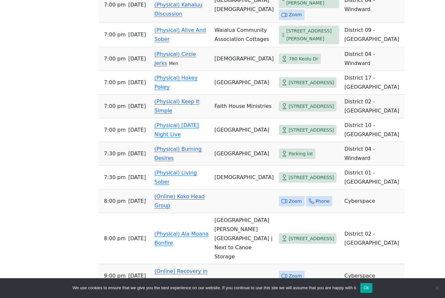
scroll to position [328, 0]
click at [294, 112] on span "[STREET_ADDRESS]" at bounding box center [308, 107] width 58 height 11
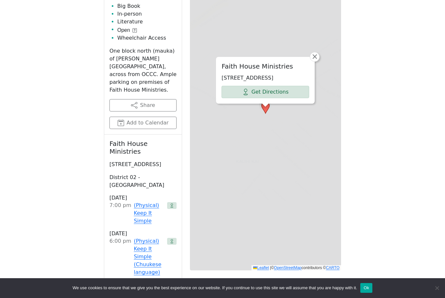
scroll to position [225, 0]
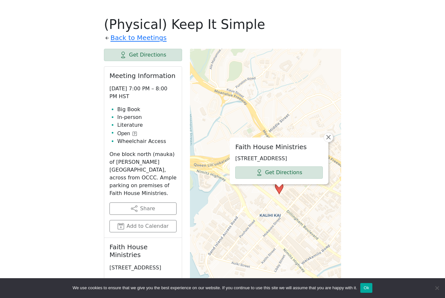
click at [329, 133] on span "×" at bounding box center [328, 137] width 7 height 8
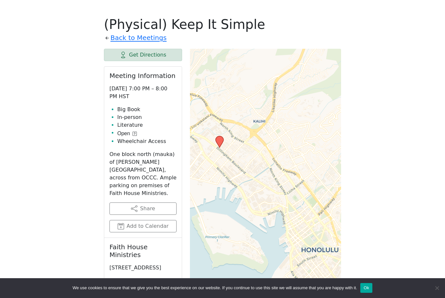
scroll to position [328, 0]
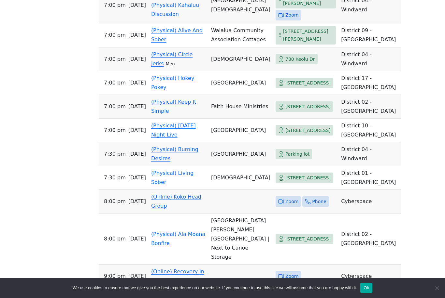
click at [289, 63] on span "780 Keolu Dr" at bounding box center [300, 59] width 30 height 8
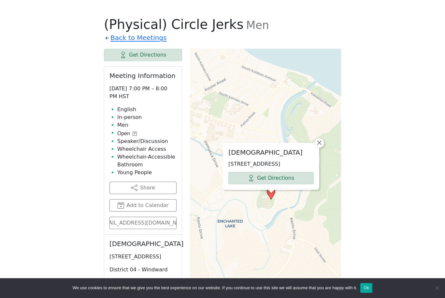
click at [317, 139] on span "×" at bounding box center [319, 143] width 7 height 8
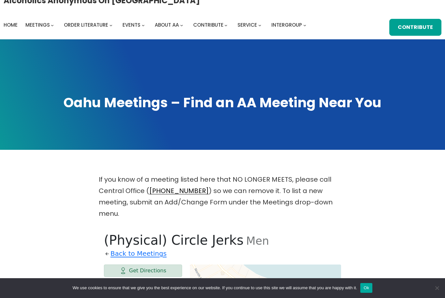
scroll to position [0, 0]
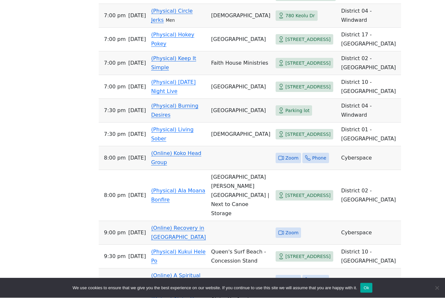
scroll to position [373, 0]
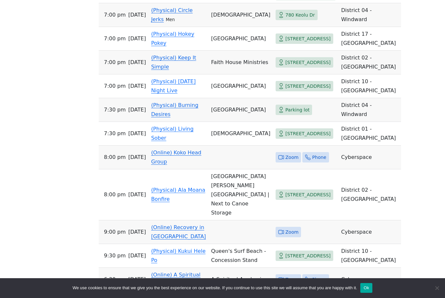
click at [285, 138] on span "[STREET_ADDRESS]" at bounding box center [307, 134] width 45 height 8
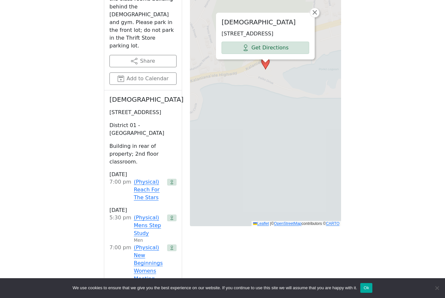
scroll to position [225, 0]
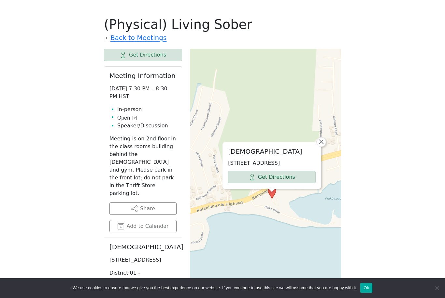
click at [320, 138] on span "×" at bounding box center [321, 142] width 7 height 8
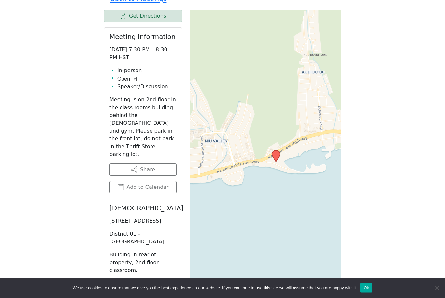
scroll to position [263, 0]
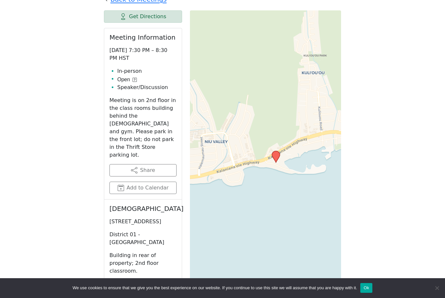
click at [299, 96] on div "Leaflet | © OpenStreetMap contributors © CARTO" at bounding box center [265, 173] width 151 height 326
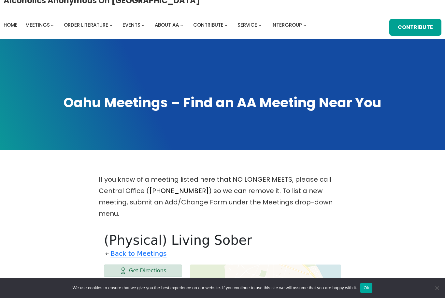
scroll to position [0, 0]
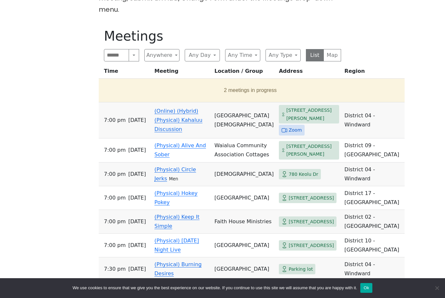
scroll to position [213, 0]
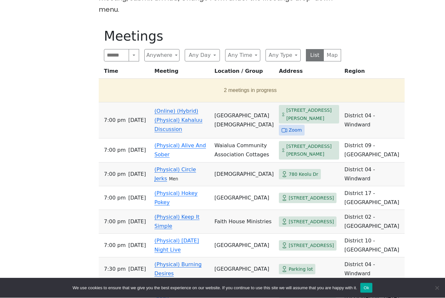
click at [286, 107] on span "[STREET_ADDRESS][PERSON_NAME]" at bounding box center [311, 115] width 50 height 16
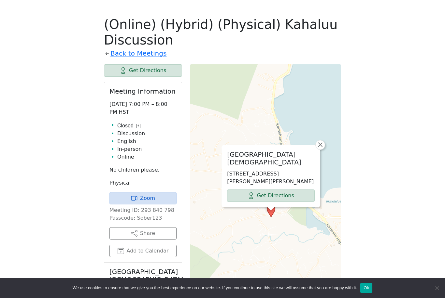
click at [325, 140] on link "×" at bounding box center [320, 145] width 10 height 10
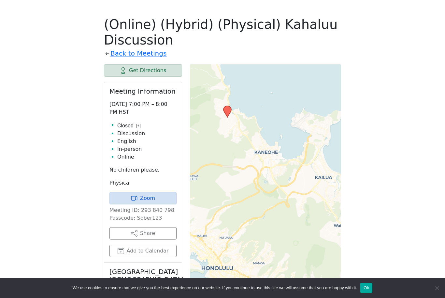
click at [398, 204] on div "If you know of a meeting listed here that NO LONGER MEETS, please call Central …" at bounding box center [222, 204] width 400 height 492
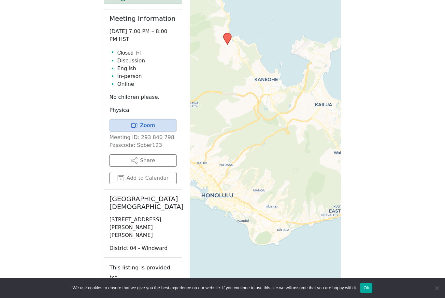
scroll to position [297, 0]
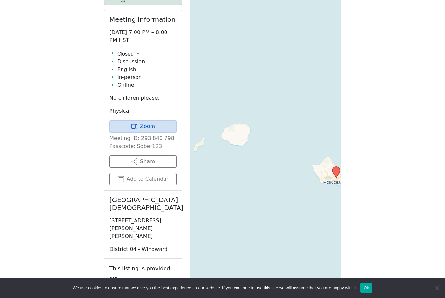
click at [238, 127] on div "Leaflet | © OpenStreetMap contributors © CARTO" at bounding box center [265, 156] width 151 height 326
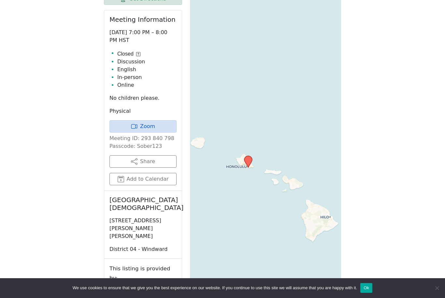
scroll to position [298, 0]
